Goal: Task Accomplishment & Management: Manage account settings

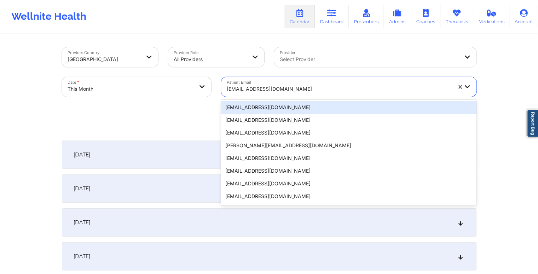
click at [259, 88] on div at bounding box center [339, 89] width 225 height 8
type input "v"
paste input "[EMAIL_ADDRESS][DOMAIN_NAME]"
type input "[EMAIL_ADDRESS][DOMAIN_NAME]"
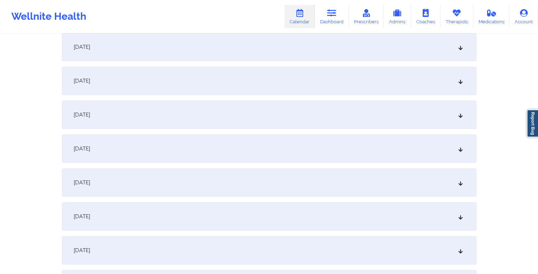
scroll to position [389, 0]
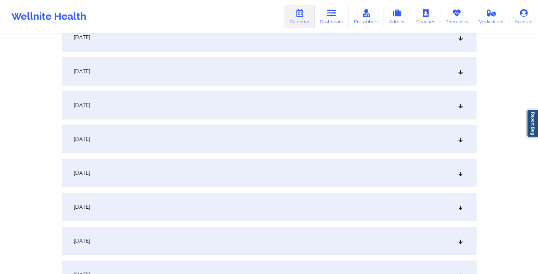
click at [226, 212] on div "[DATE]" at bounding box center [269, 207] width 414 height 28
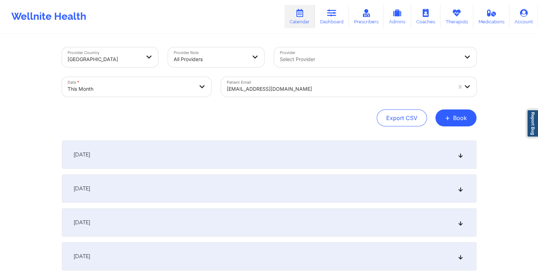
scroll to position [0, 0]
click at [298, 88] on div at bounding box center [339, 89] width 225 height 8
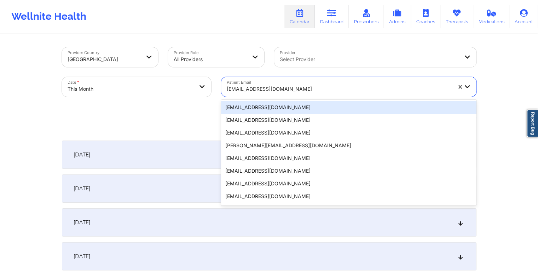
paste input "[EMAIL_ADDRESS][DOMAIN_NAME]"
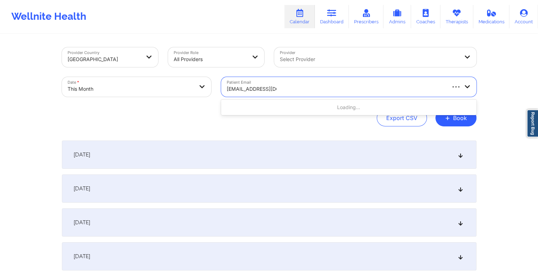
type input "[EMAIL_ADDRESS][DOMAIN_NAME]"
click at [303, 91] on div at bounding box center [339, 89] width 225 height 8
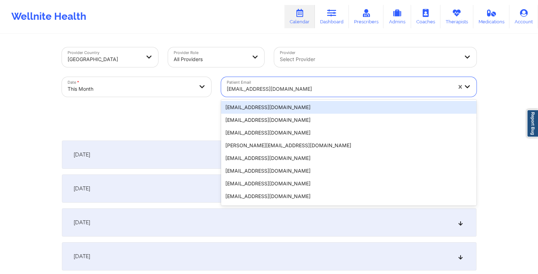
paste input "[EMAIL_ADDRESS][DOMAIN_NAME]"
type input "[EMAIL_ADDRESS][DOMAIN_NAME]"
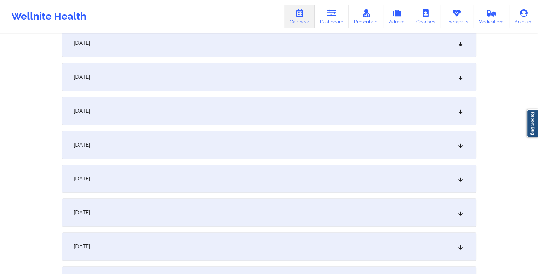
scroll to position [460, 0]
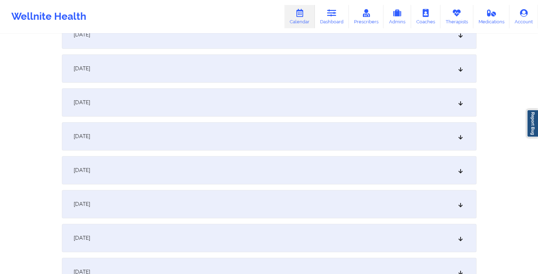
click at [241, 131] on div "[DATE]" at bounding box center [269, 136] width 414 height 28
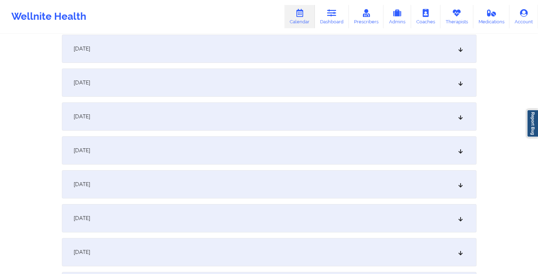
scroll to position [0, 0]
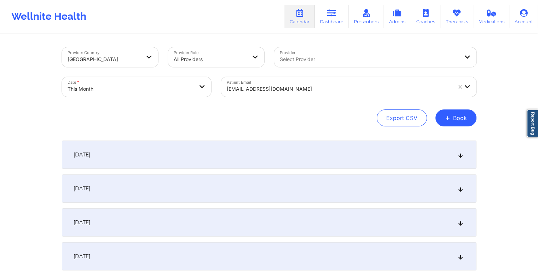
click at [287, 94] on div "[EMAIL_ADDRESS][DOMAIN_NAME]" at bounding box center [339, 89] width 225 height 16
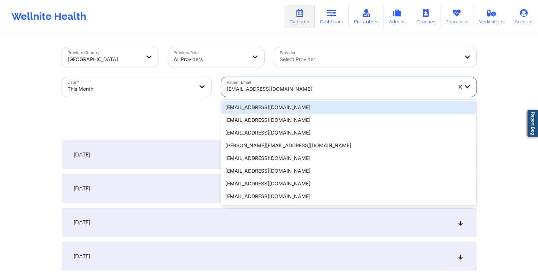
paste input "[EMAIL_ADDRESS][DOMAIN_NAME]"
type input "[EMAIL_ADDRESS][DOMAIN_NAME]"
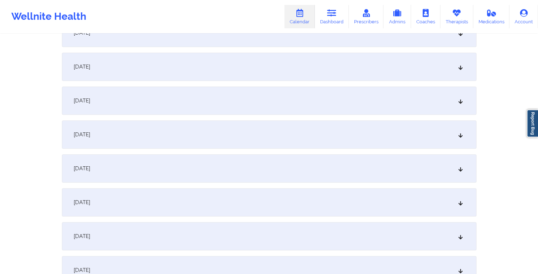
scroll to position [389, 0]
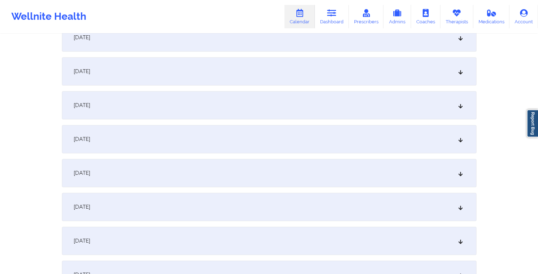
click at [188, 210] on div "[DATE]" at bounding box center [269, 207] width 414 height 28
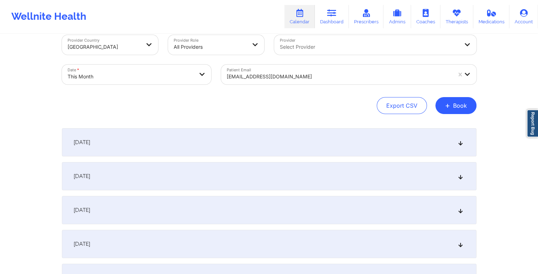
scroll to position [0, 0]
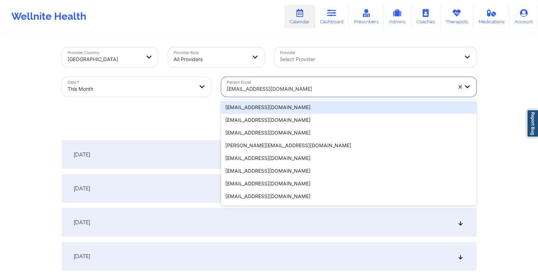
click at [255, 87] on div at bounding box center [339, 89] width 225 height 8
paste input "[EMAIL_ADDRESS][DOMAIN_NAME]"
type input "[EMAIL_ADDRESS][DOMAIN_NAME]"
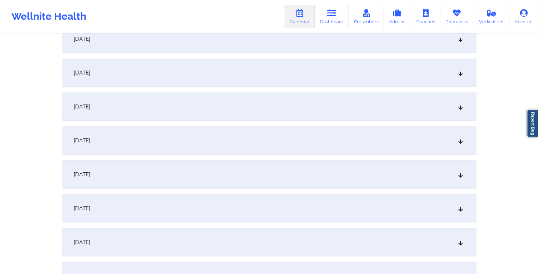
scroll to position [424, 0]
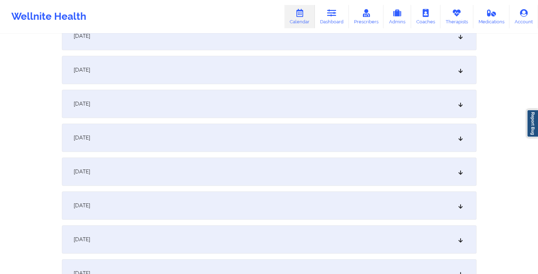
click at [185, 176] on div "[DATE]" at bounding box center [269, 172] width 414 height 28
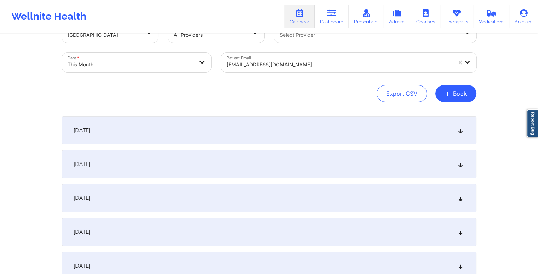
scroll to position [0, 0]
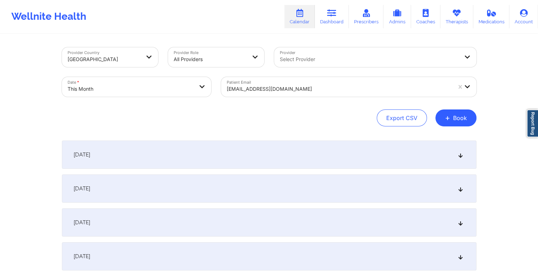
click at [290, 91] on div at bounding box center [339, 89] width 225 height 8
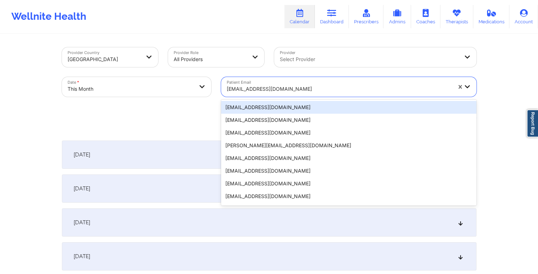
paste input "[EMAIL_ADDRESS][DOMAIN_NAME]"
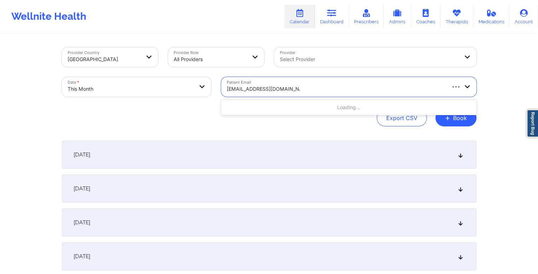
type input "[EMAIL_ADDRESS][DOMAIN_NAME]"
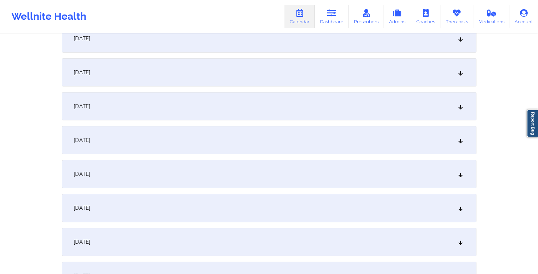
scroll to position [424, 0]
click at [222, 172] on div "[DATE]" at bounding box center [269, 172] width 414 height 28
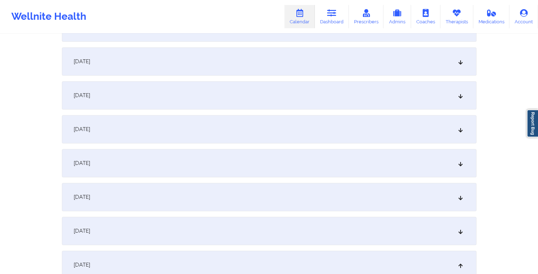
scroll to position [248, 0]
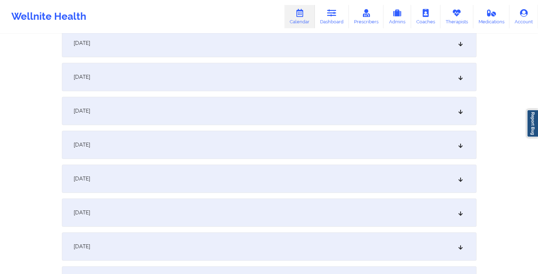
click at [208, 106] on div "[DATE]" at bounding box center [269, 111] width 414 height 28
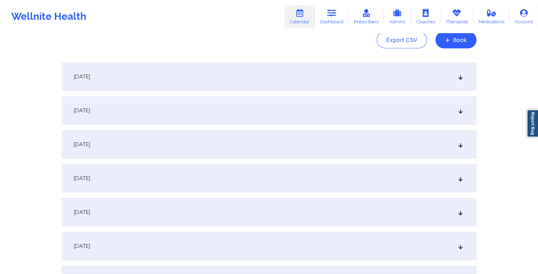
scroll to position [0, 0]
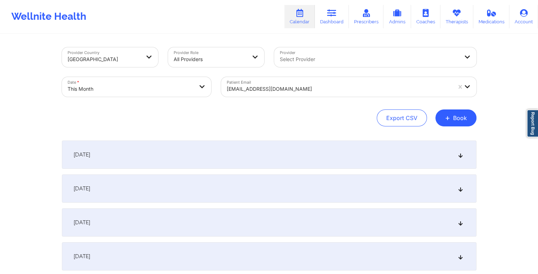
click at [310, 92] on div at bounding box center [339, 89] width 225 height 8
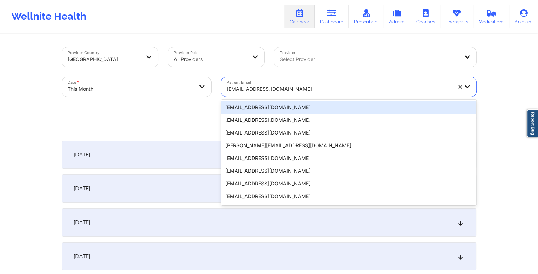
click at [310, 92] on div at bounding box center [339, 89] width 225 height 8
paste input "[EMAIL_ADDRESS][DOMAIN_NAME]"
type input "[EMAIL_ADDRESS][DOMAIN_NAME]"
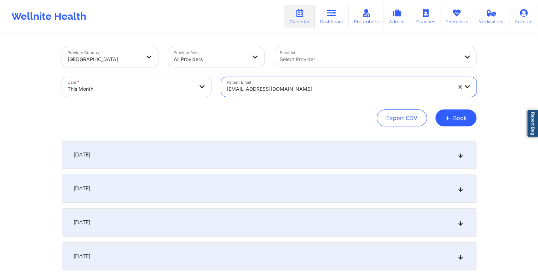
click at [310, 92] on div at bounding box center [339, 89] width 225 height 8
drag, startPoint x: 182, startPoint y: 111, endPoint x: 186, endPoint y: 111, distance: 4.2
click at [182, 111] on div "Export CSV + Book" at bounding box center [269, 118] width 414 height 17
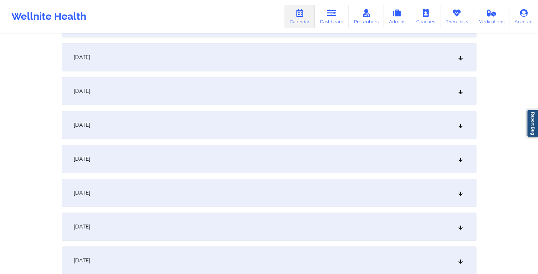
scroll to position [495, 0]
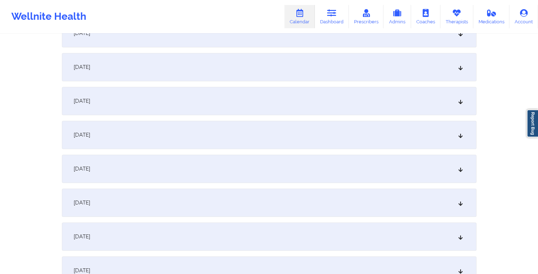
click at [186, 97] on div "[DATE]" at bounding box center [269, 101] width 414 height 28
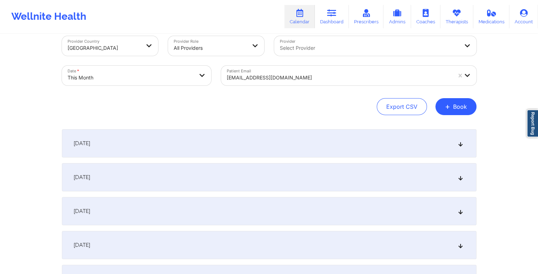
scroll to position [0, 0]
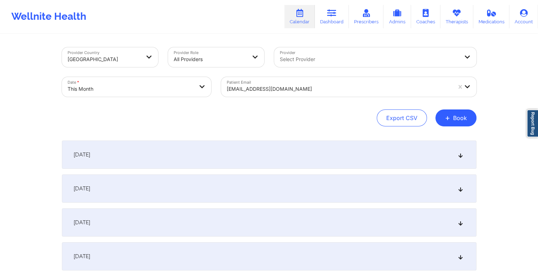
click at [296, 89] on div at bounding box center [339, 89] width 225 height 8
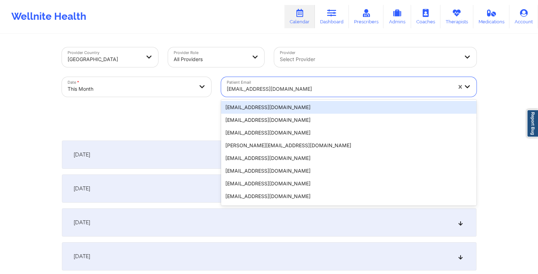
paste input "[EMAIL_ADDRESS][PERSON_NAME][DOMAIN_NAME]"
type input "[EMAIL_ADDRESS][PERSON_NAME][DOMAIN_NAME]"
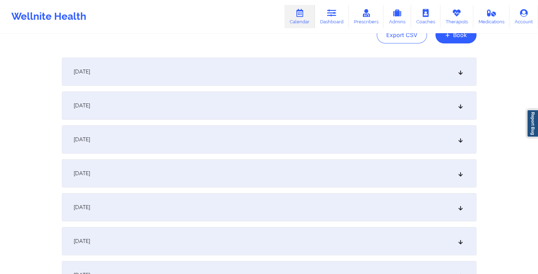
scroll to position [354, 0]
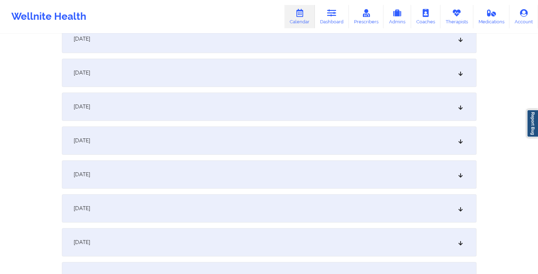
click at [209, 242] on div "[DATE]" at bounding box center [269, 242] width 414 height 28
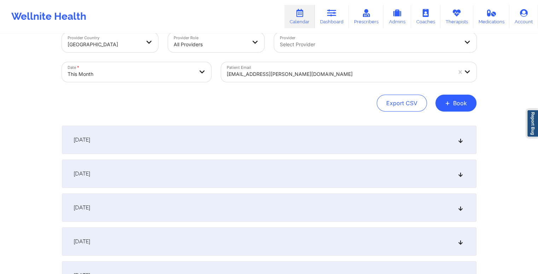
scroll to position [0, 0]
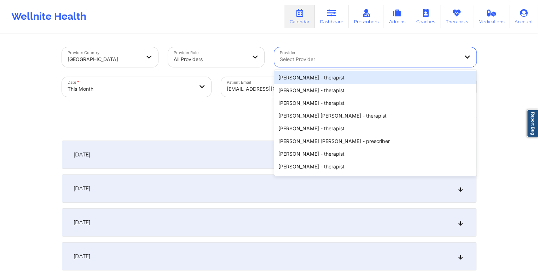
click at [325, 61] on div at bounding box center [369, 59] width 179 height 8
type input "[PERSON_NAME]"
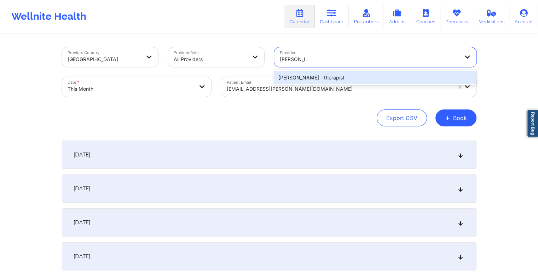
click at [321, 78] on div "[PERSON_NAME] - therapist" at bounding box center [375, 77] width 202 height 13
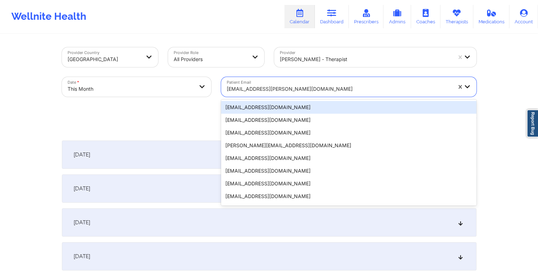
click at [312, 92] on div at bounding box center [339, 89] width 225 height 8
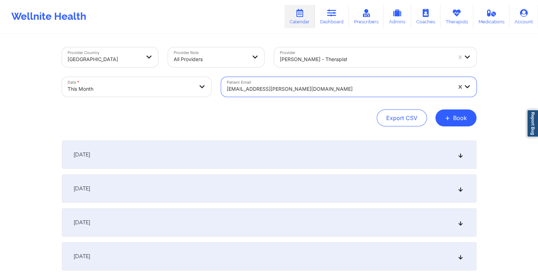
click at [312, 92] on div at bounding box center [339, 89] width 225 height 8
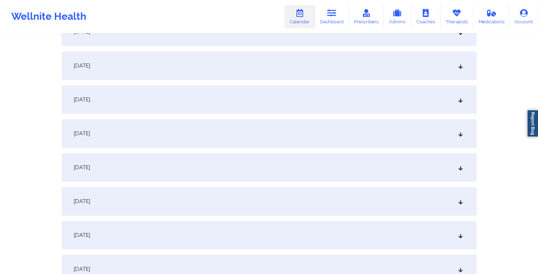
scroll to position [460, 0]
click at [232, 133] on div "[DATE]" at bounding box center [269, 136] width 414 height 28
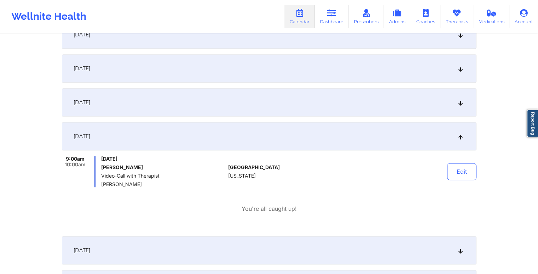
click at [235, 103] on div "[DATE]" at bounding box center [269, 102] width 414 height 28
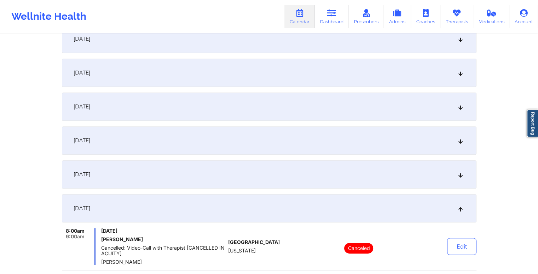
scroll to position [354, 0]
click at [226, 176] on div "[DATE]" at bounding box center [269, 175] width 414 height 28
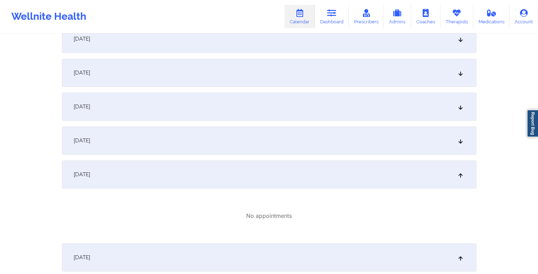
click at [223, 145] on div "[DATE]" at bounding box center [269, 141] width 414 height 28
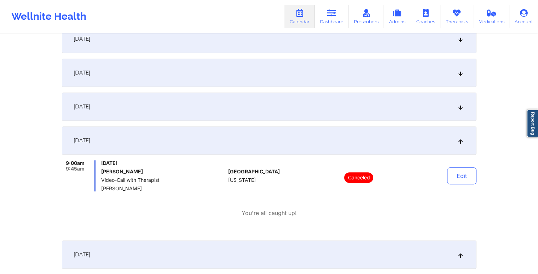
click at [227, 113] on div "[DATE]" at bounding box center [269, 107] width 414 height 28
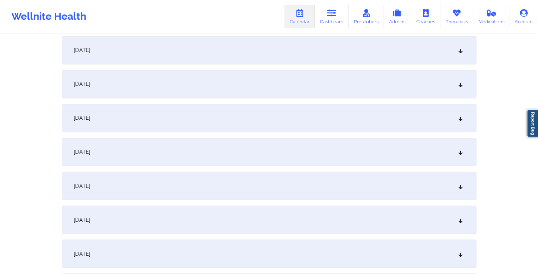
scroll to position [1167, 0]
click at [253, 63] on div "[DATE] No appointments" at bounding box center [269, 49] width 414 height 28
click at [254, 56] on div "[DATE]" at bounding box center [269, 49] width 414 height 28
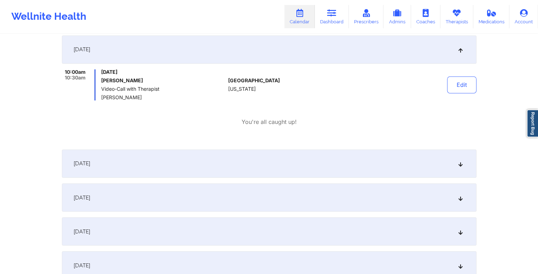
click at [267, 169] on div "[DATE]" at bounding box center [269, 164] width 414 height 28
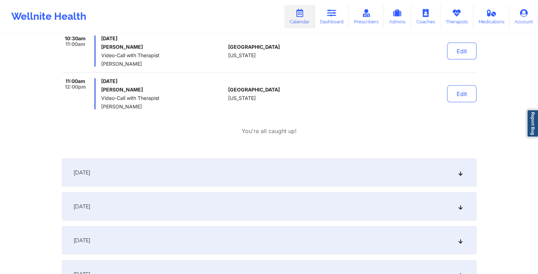
scroll to position [1344, 0]
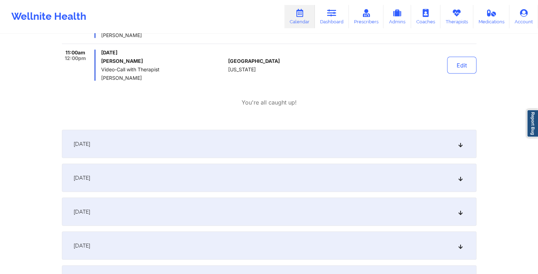
click at [260, 147] on div "[DATE]" at bounding box center [269, 144] width 414 height 28
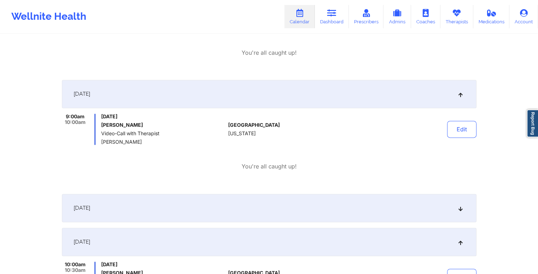
scroll to position [990, 0]
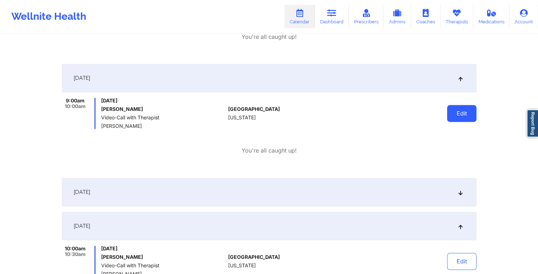
click at [461, 116] on button "Edit" at bounding box center [461, 113] width 29 height 17
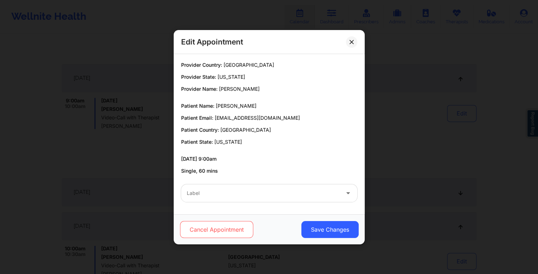
click at [217, 224] on button "Cancel Appointment" at bounding box center [216, 229] width 73 height 17
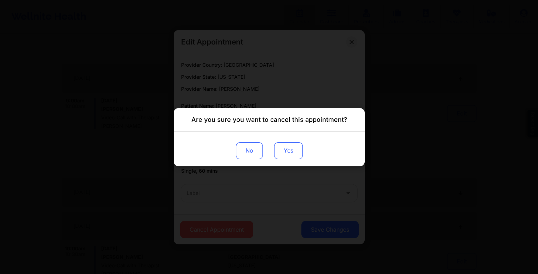
click at [285, 151] on button "Yes" at bounding box center [288, 150] width 29 height 17
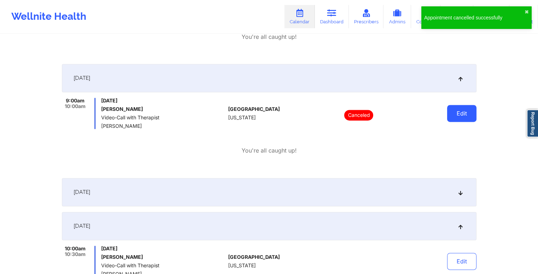
click at [463, 107] on button "Edit" at bounding box center [461, 113] width 29 height 17
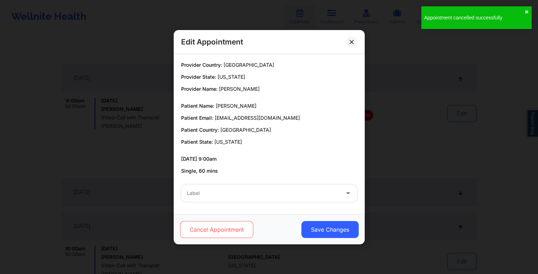
click at [222, 228] on button "Cancel Appointment" at bounding box center [216, 229] width 73 height 17
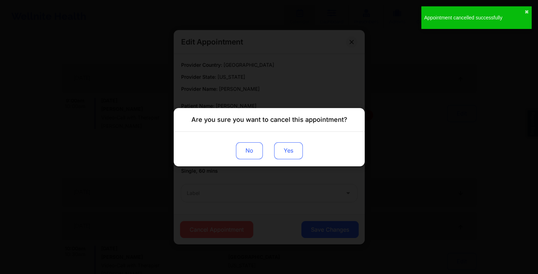
click at [290, 155] on button "Yes" at bounding box center [288, 150] width 29 height 17
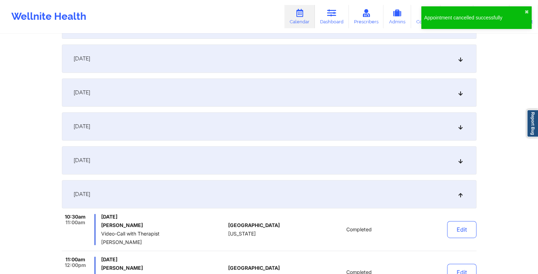
scroll to position [0, 0]
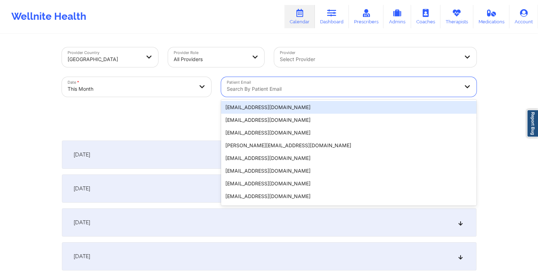
click at [271, 91] on div at bounding box center [343, 89] width 232 height 8
paste input "[EMAIL_ADDRESS][DOMAIN_NAME]"
type input "[EMAIL_ADDRESS][DOMAIN_NAME]"
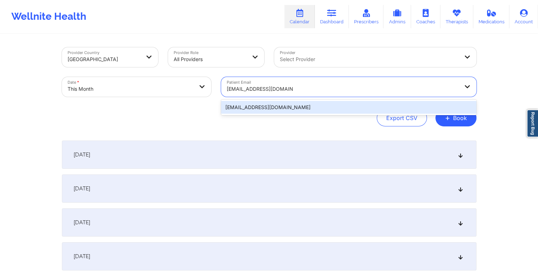
click at [332, 111] on div "[EMAIL_ADDRESS][DOMAIN_NAME]" at bounding box center [348, 107] width 255 height 13
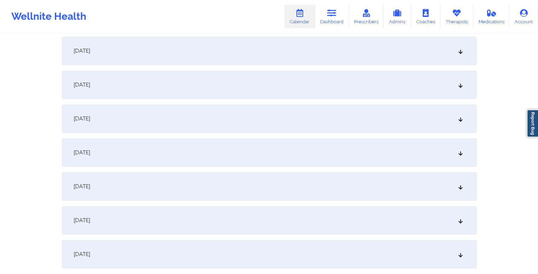
scroll to position [510, 0]
click at [207, 88] on div "[DATE]" at bounding box center [269, 86] width 414 height 28
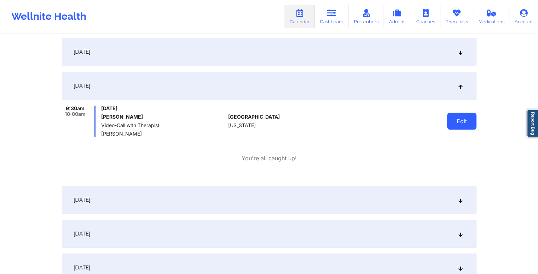
click at [462, 125] on button "Edit" at bounding box center [461, 121] width 29 height 17
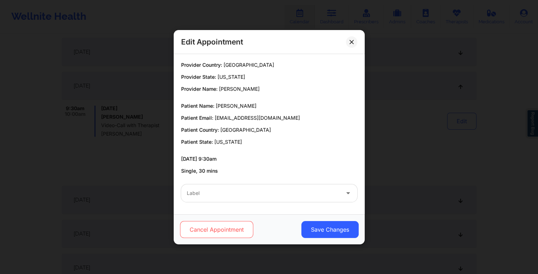
click at [233, 230] on button "Cancel Appointment" at bounding box center [216, 229] width 73 height 17
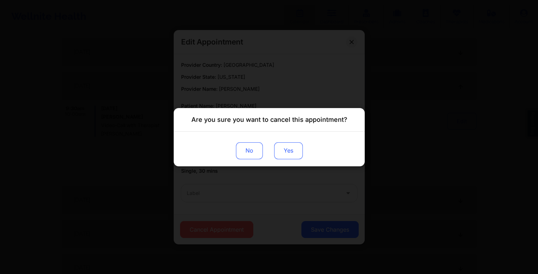
click at [285, 149] on button "Yes" at bounding box center [288, 150] width 29 height 17
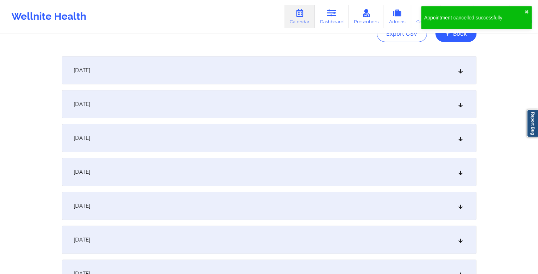
scroll to position [0, 0]
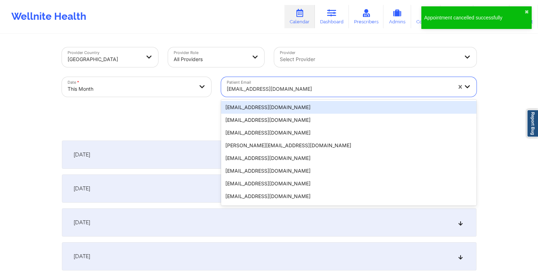
click at [291, 87] on div at bounding box center [339, 89] width 225 height 8
paste input "[EMAIL_ADDRESS][DOMAIN_NAME]"
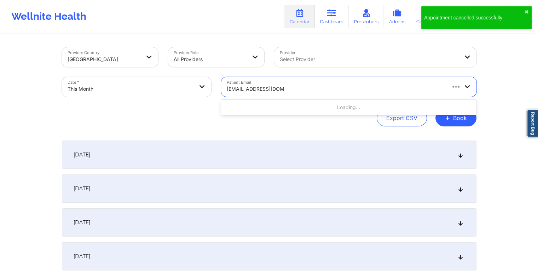
type input "[EMAIL_ADDRESS][DOMAIN_NAME]"
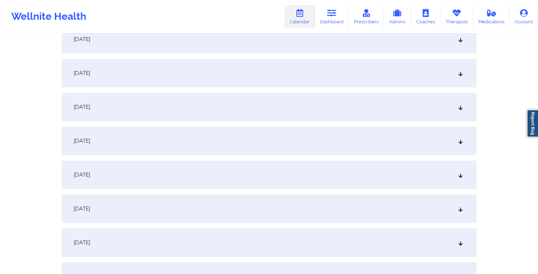
scroll to position [389, 0]
click at [193, 202] on div "[DATE]" at bounding box center [269, 207] width 414 height 28
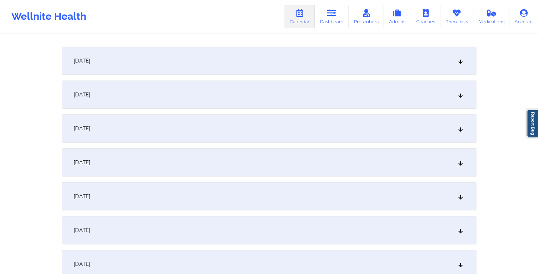
scroll to position [0, 0]
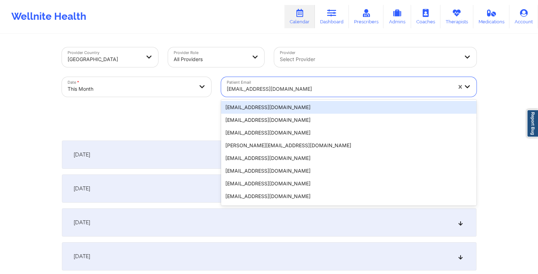
click at [296, 88] on div at bounding box center [339, 89] width 225 height 8
paste input "[PERSON_NAME][EMAIL_ADDRESS][PERSON_NAME][DOMAIN_NAME]"
type input "[PERSON_NAME][EMAIL_ADDRESS][PERSON_NAME][DOMAIN_NAME]"
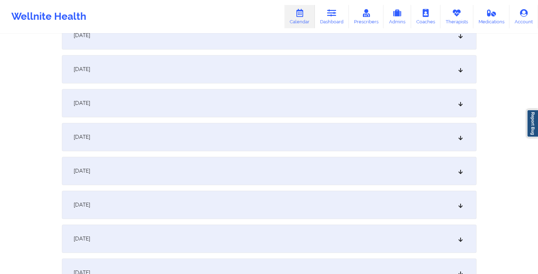
scroll to position [428, 0]
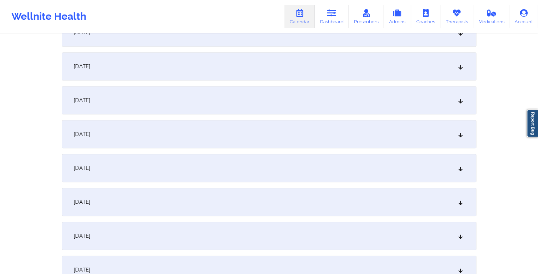
click at [277, 134] on div "[DATE]" at bounding box center [269, 134] width 414 height 28
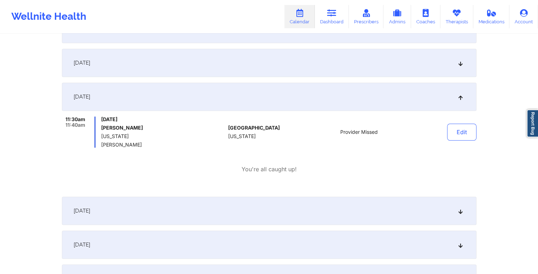
scroll to position [478, 0]
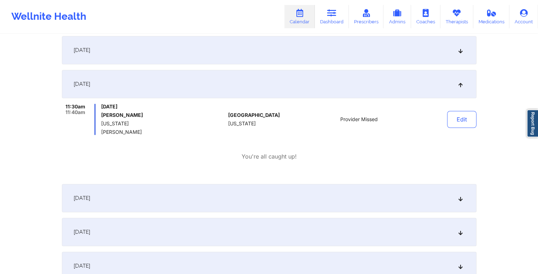
click at [274, 198] on div "[DATE]" at bounding box center [269, 198] width 414 height 28
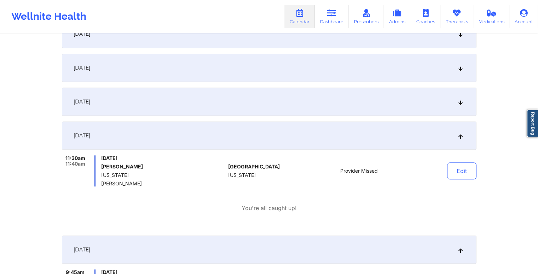
scroll to position [394, 0]
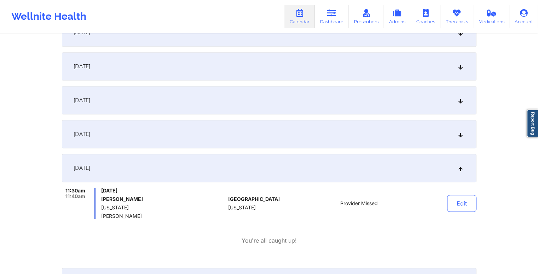
click at [262, 66] on div "[DATE]" at bounding box center [269, 66] width 414 height 28
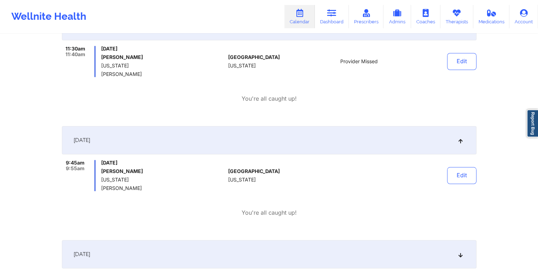
scroll to position [659, 0]
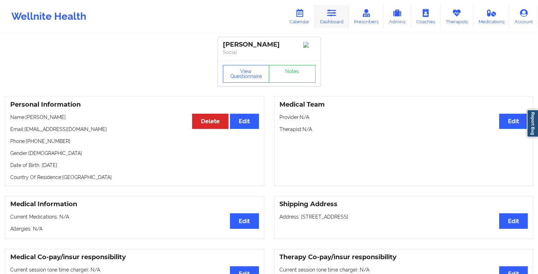
click at [335, 15] on icon at bounding box center [331, 13] width 9 height 8
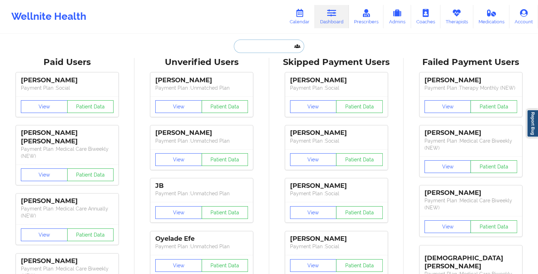
click at [279, 48] on input "text" at bounding box center [269, 46] width 70 height 13
paste input "Lewis"
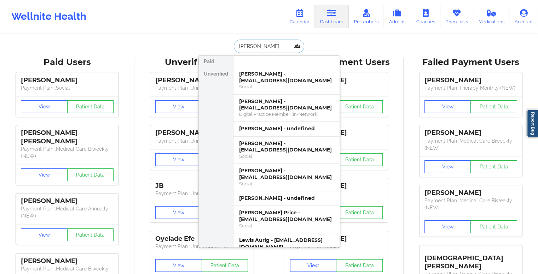
click at [261, 44] on input "Lewis" at bounding box center [269, 46] width 70 height 13
paste input "rlewis4597@gmail.com"
type input "rlewis4597@gmail.com"
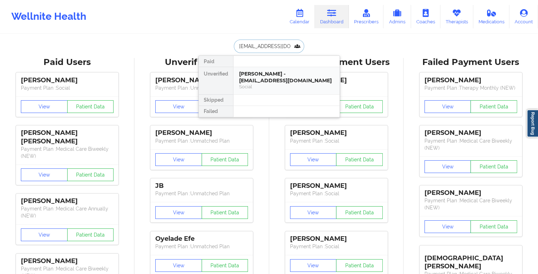
click at [274, 72] on div "Ruth Lewis - rlewis4597@gmail.com" at bounding box center [286, 77] width 95 height 13
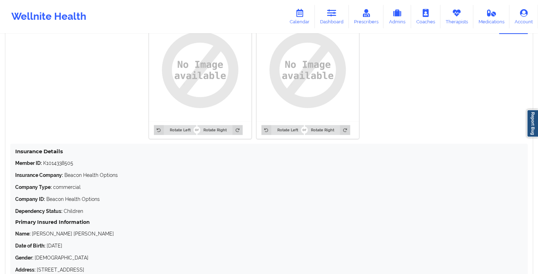
scroll to position [605, 0]
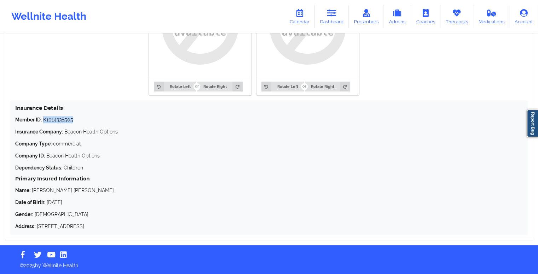
drag, startPoint x: 76, startPoint y: 120, endPoint x: 45, endPoint y: 122, distance: 31.6
click at [45, 122] on p "Member ID: K1014338505" at bounding box center [269, 119] width 508 height 7
copy p "K1014338505"
drag, startPoint x: 78, startPoint y: 202, endPoint x: 47, endPoint y: 203, distance: 30.4
click at [47, 203] on p "Date of Birth: 06/30/2003" at bounding box center [269, 202] width 508 height 7
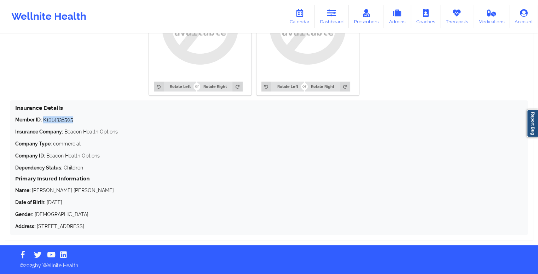
copy p "06/30/2003"
drag, startPoint x: 72, startPoint y: 191, endPoint x: 33, endPoint y: 194, distance: 39.0
click at [33, 194] on p "Name: Ruth anna Lewis" at bounding box center [269, 190] width 508 height 7
copy p "Ruth anna Lewis"
drag, startPoint x: 101, startPoint y: 154, endPoint x: 47, endPoint y: 157, distance: 54.6
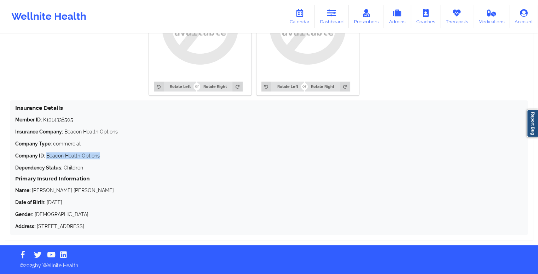
click at [47, 157] on p "Company ID: Beacon Health Options" at bounding box center [269, 155] width 508 height 7
copy p "Beacon Health Options"
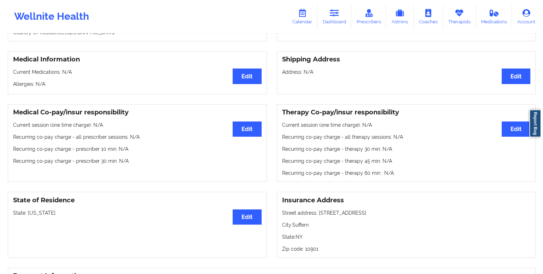
scroll to position [0, 0]
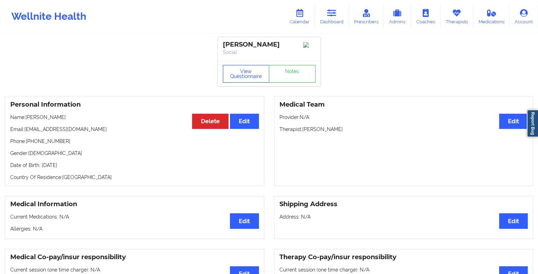
click at [248, 74] on button "View Questionnaire" at bounding box center [246, 74] width 47 height 18
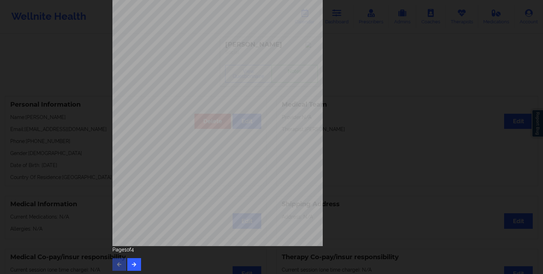
scroll to position [63, 0]
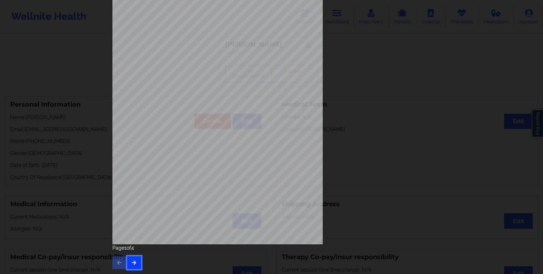
click at [132, 264] on icon "button" at bounding box center [134, 263] width 6 height 4
click at [133, 263] on icon "button" at bounding box center [134, 263] width 6 height 4
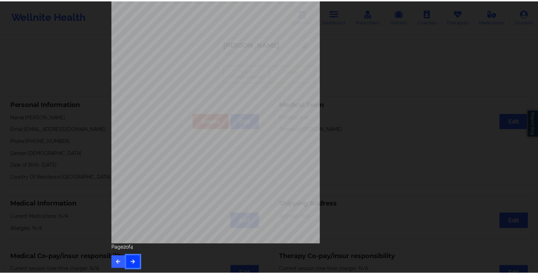
scroll to position [0, 0]
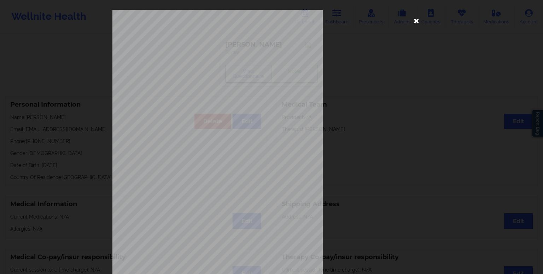
click at [415, 20] on icon at bounding box center [416, 20] width 11 height 11
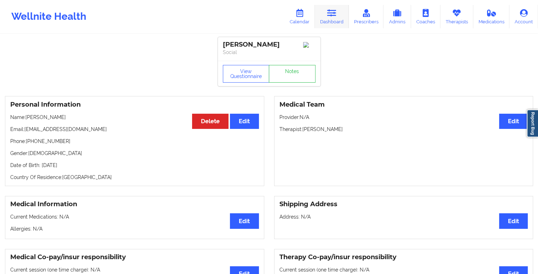
click at [335, 13] on icon at bounding box center [331, 13] width 9 height 8
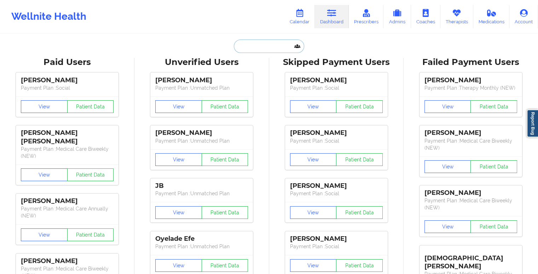
click at [264, 42] on input "text" at bounding box center [269, 46] width 70 height 13
paste input "[EMAIL_ADDRESS][DOMAIN_NAME]"
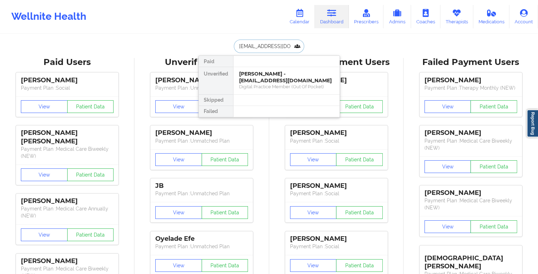
click at [253, 45] on input "[EMAIL_ADDRESS][DOMAIN_NAME]" at bounding box center [269, 46] width 70 height 13
paste input "lundbergie@proton.me"
type input "lundbergie@proton.me"
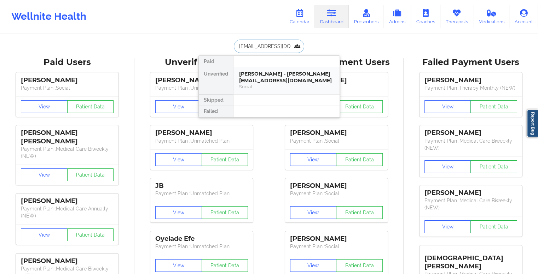
click at [259, 80] on div "Claudia Lundberg - lundbergie@proton.me" at bounding box center [286, 77] width 95 height 13
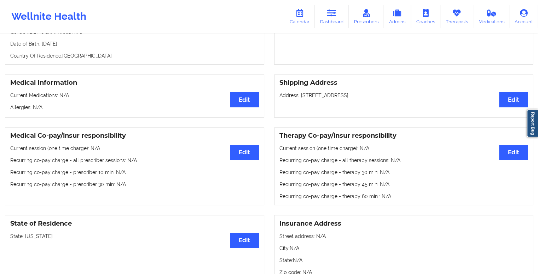
scroll to position [28, 0]
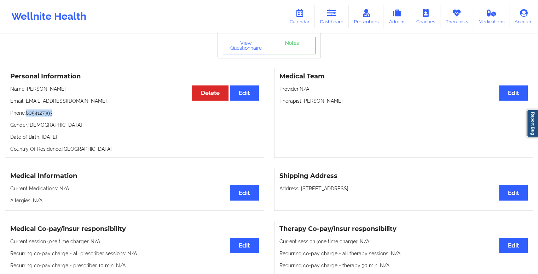
drag, startPoint x: 61, startPoint y: 112, endPoint x: 28, endPoint y: 117, distance: 33.0
click at [28, 117] on p "Phone: 8054127393" at bounding box center [134, 113] width 249 height 7
copy p "8054127393"
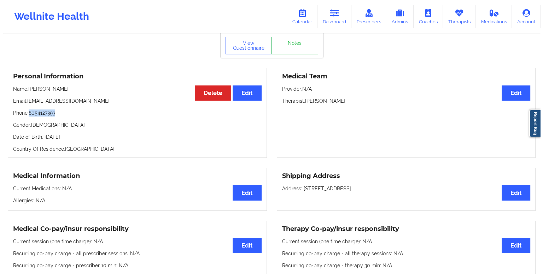
scroll to position [0, 0]
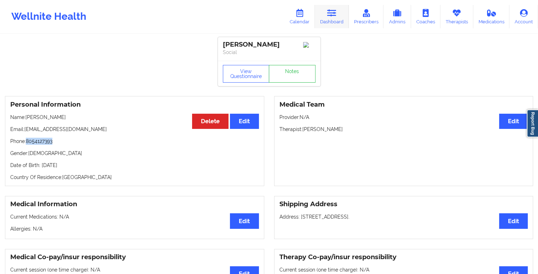
click at [334, 12] on icon at bounding box center [331, 13] width 9 height 8
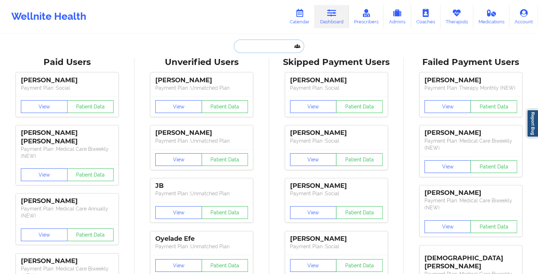
click at [272, 46] on input "text" at bounding box center [269, 46] width 70 height 13
paste input "[PERSON_NAME][EMAIL_ADDRESS][PERSON_NAME][DOMAIN_NAME]"
type input "[PERSON_NAME][EMAIL_ADDRESS][PERSON_NAME][DOMAIN_NAME]"
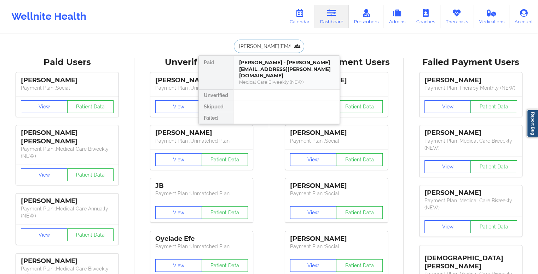
click at [281, 68] on div "Lydia farley - lydia.yenser@gmail.com" at bounding box center [286, 69] width 95 height 20
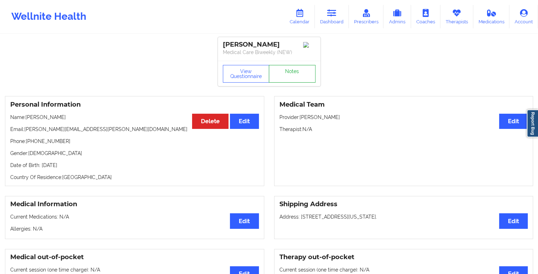
click at [285, 75] on link "Notes" at bounding box center [292, 74] width 47 height 18
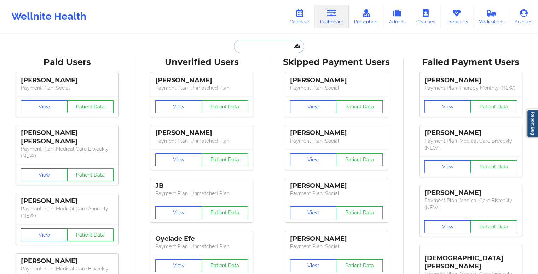
click at [267, 46] on input "text" at bounding box center [269, 46] width 70 height 13
paste input "[PERSON_NAME][EMAIL_ADDRESS][PERSON_NAME][DOMAIN_NAME]"
type input "[PERSON_NAME][EMAIL_ADDRESS][PERSON_NAME][DOMAIN_NAME]"
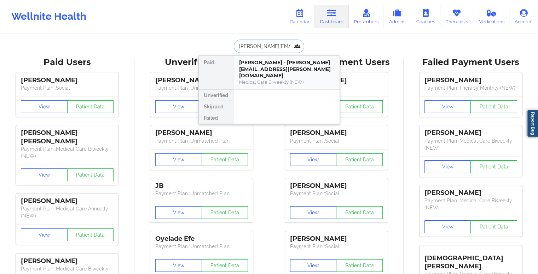
click at [266, 66] on div "Lydia farley - lydia.yenser@gmail.com" at bounding box center [286, 69] width 95 height 20
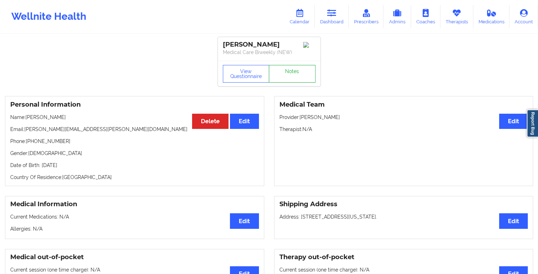
click at [294, 77] on link "Notes" at bounding box center [292, 74] width 47 height 18
